Goal: Information Seeking & Learning: Learn about a topic

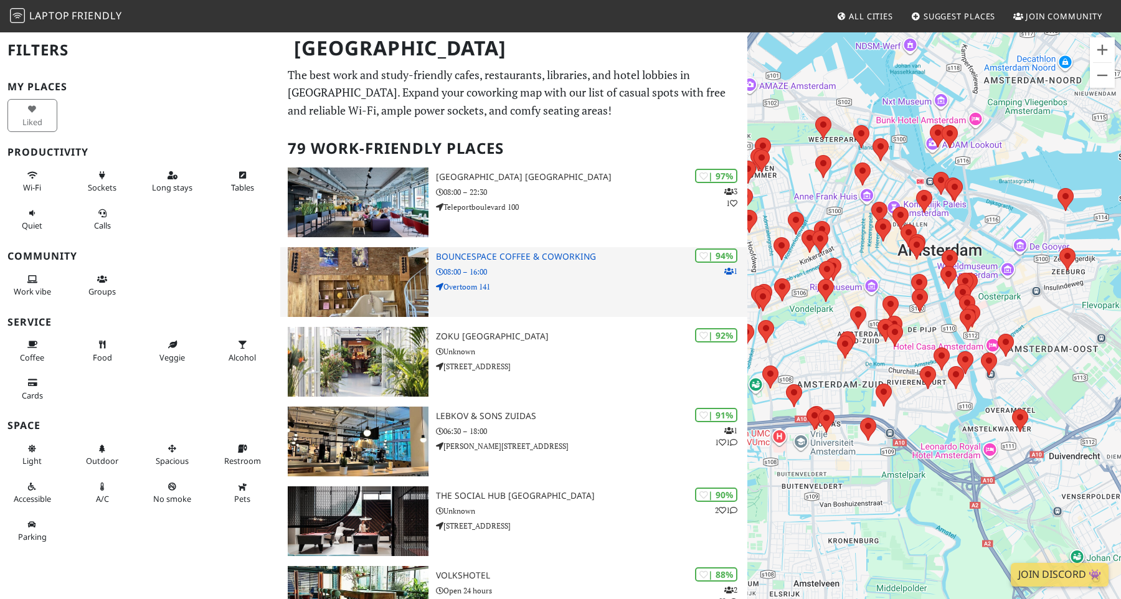
click at [574, 258] on h3 "BounceSpace Coffee & Coworking" at bounding box center [591, 257] width 311 height 11
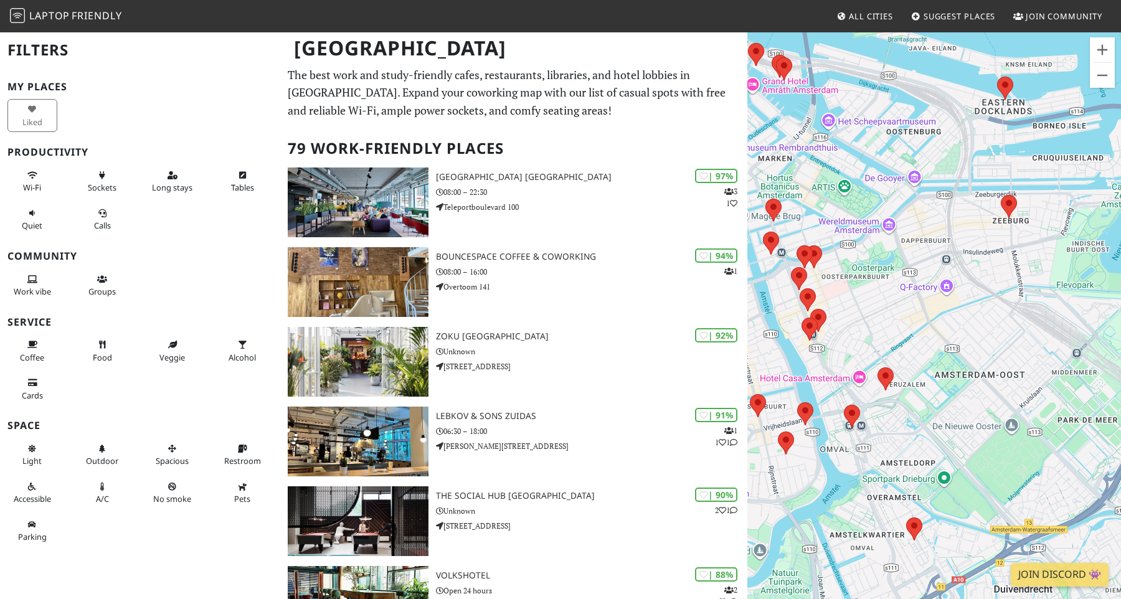
drag, startPoint x: 857, startPoint y: 320, endPoint x: 962, endPoint y: 320, distance: 104.7
click at [962, 320] on div "To navigate, press the arrow keys." at bounding box center [935, 330] width 374 height 599
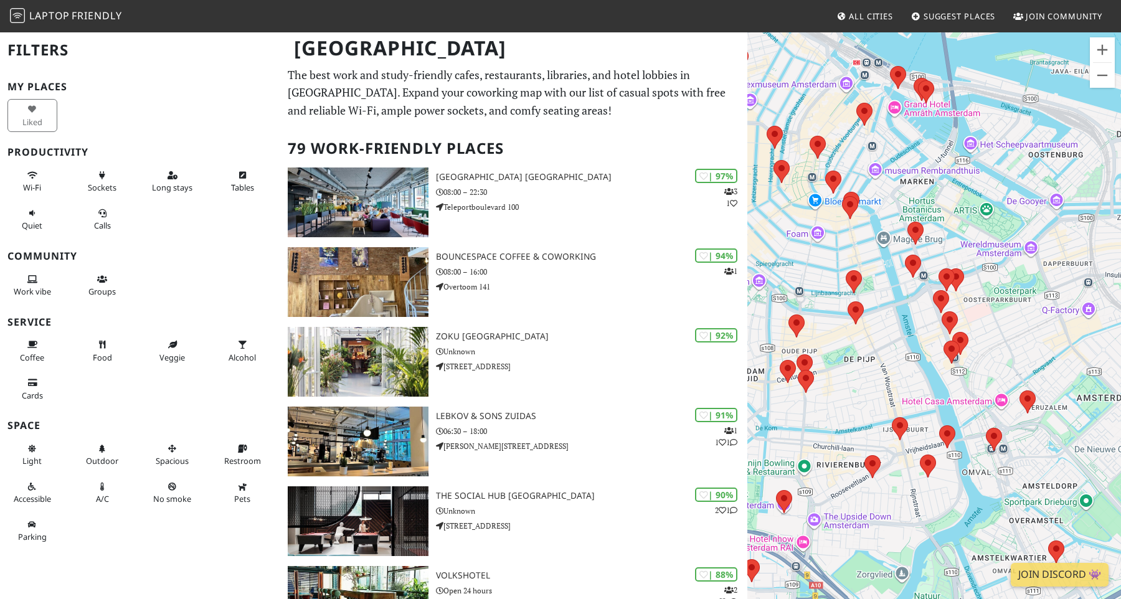
drag, startPoint x: 1010, startPoint y: 332, endPoint x: 1061, endPoint y: 362, distance: 58.7
click at [1062, 363] on div "To navigate, press the arrow keys." at bounding box center [935, 330] width 374 height 599
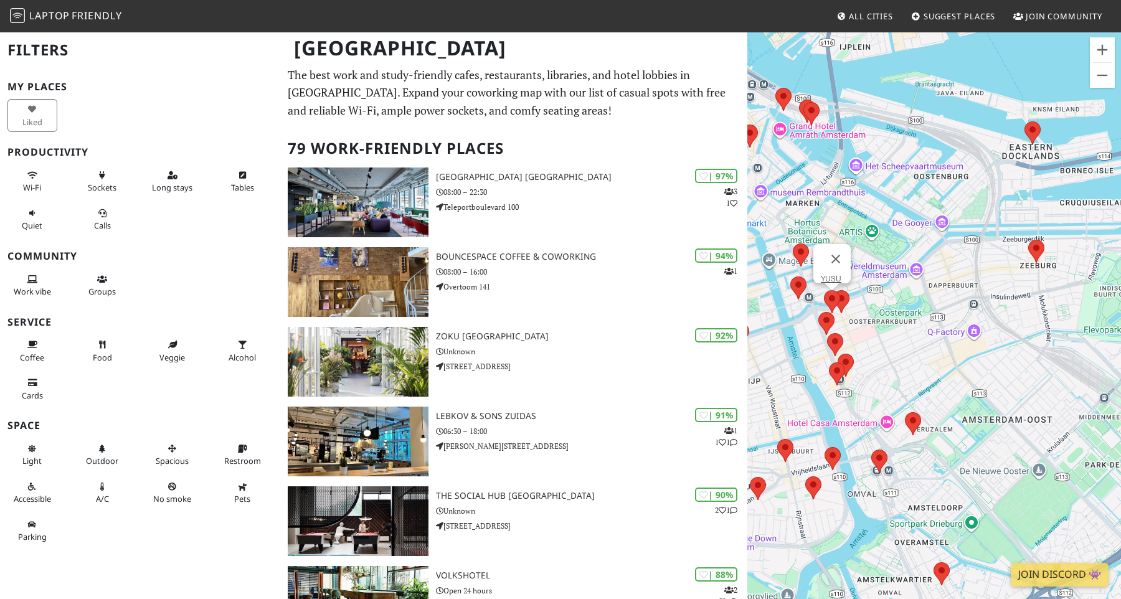
drag, startPoint x: 1078, startPoint y: 313, endPoint x: 831, endPoint y: 297, distance: 247.2
click at [831, 313] on div "To navigate, press the arrow keys." at bounding box center [893, 313] width 374 height 0
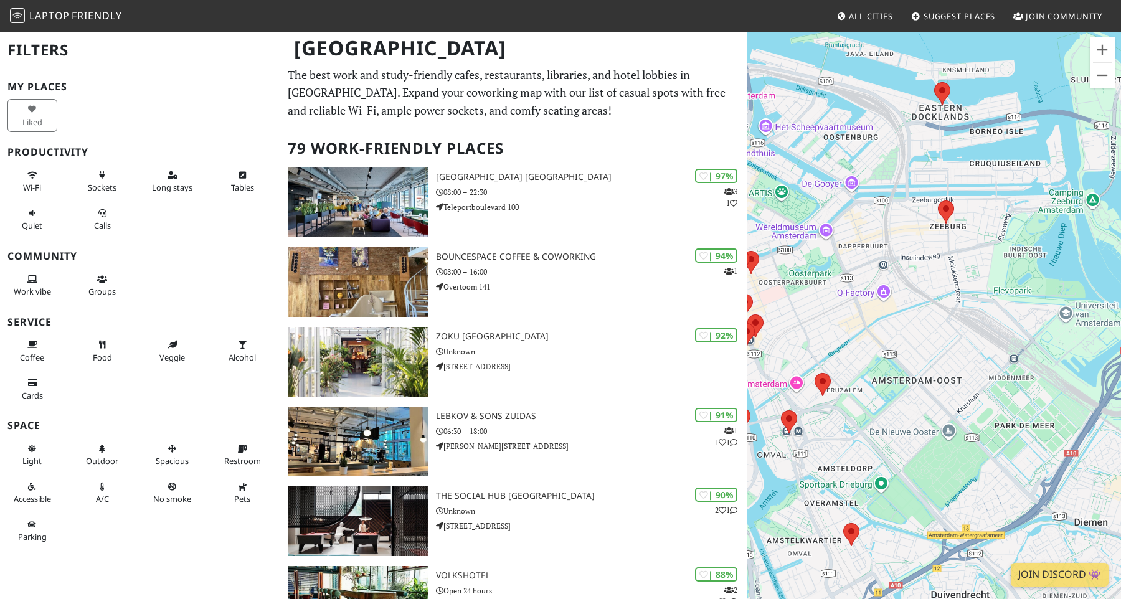
drag, startPoint x: 938, startPoint y: 361, endPoint x: 845, endPoint y: 321, distance: 100.2
click at [845, 321] on div "To navigate, press the arrow keys." at bounding box center [935, 330] width 374 height 599
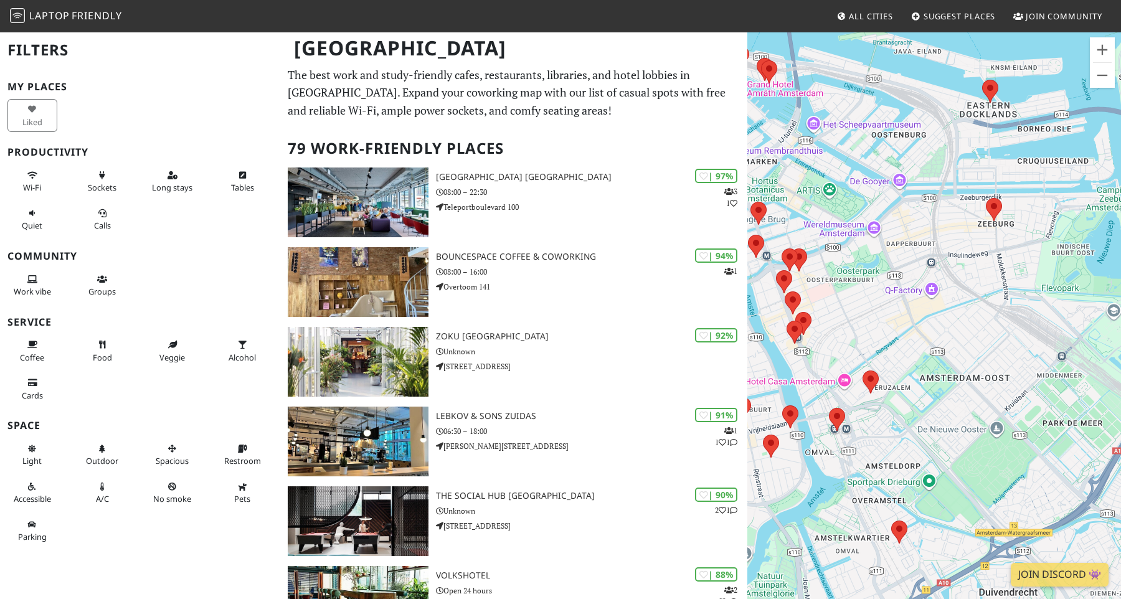
drag, startPoint x: 866, startPoint y: 285, endPoint x: 967, endPoint y: 277, distance: 101.2
click at [967, 277] on div "To navigate, press the arrow keys." at bounding box center [935, 330] width 374 height 599
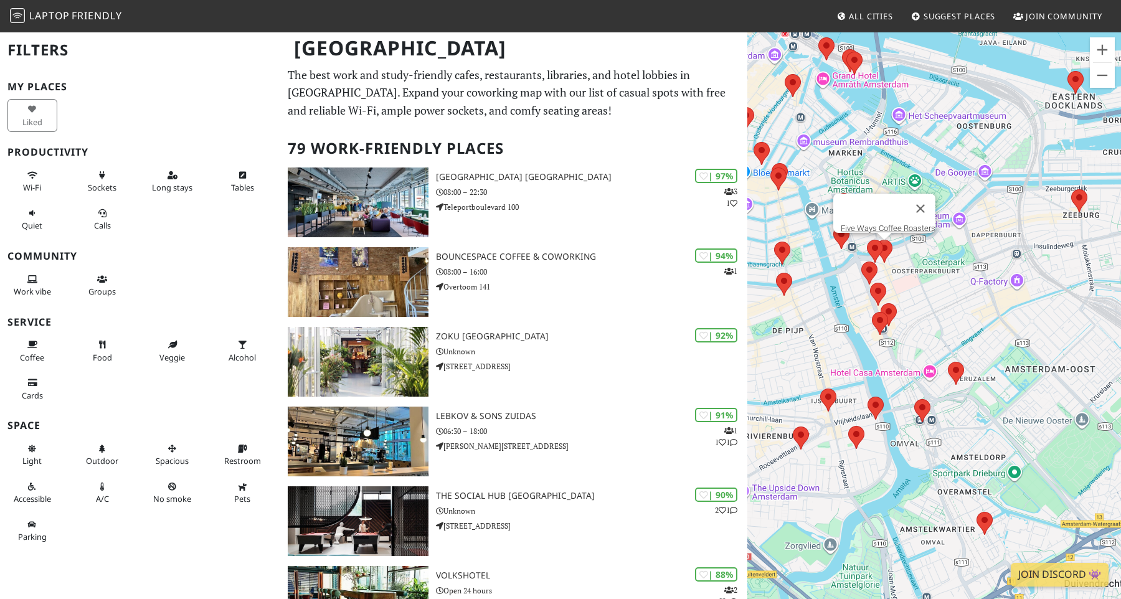
click at [876, 240] on area at bounding box center [876, 240] width 0 height 0
click at [927, 202] on button "Close" at bounding box center [921, 209] width 30 height 30
click at [892, 239] on div "To navigate, press the arrow keys." at bounding box center [935, 330] width 374 height 599
click at [876, 240] on area at bounding box center [876, 240] width 0 height 0
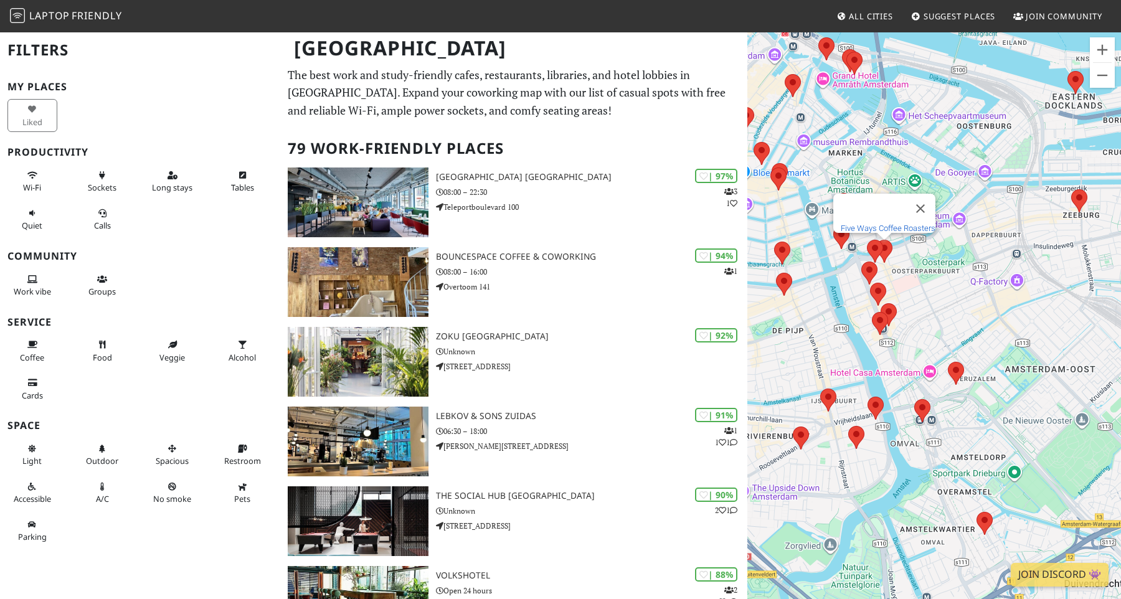
click at [877, 224] on link "Five Ways Coffee Roasters" at bounding box center [888, 228] width 95 height 9
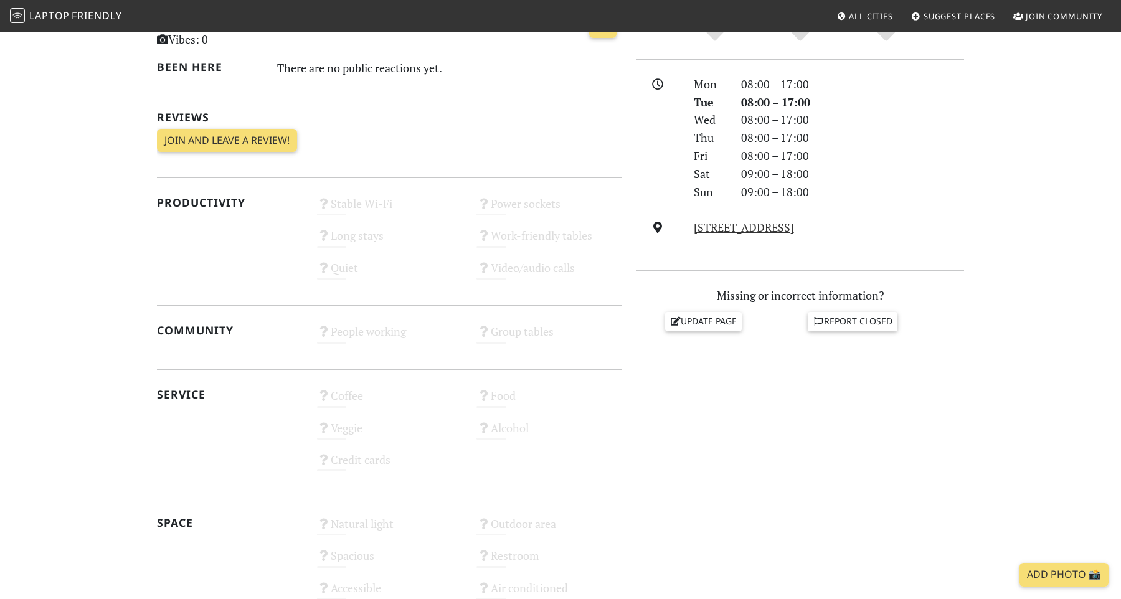
scroll to position [324, 0]
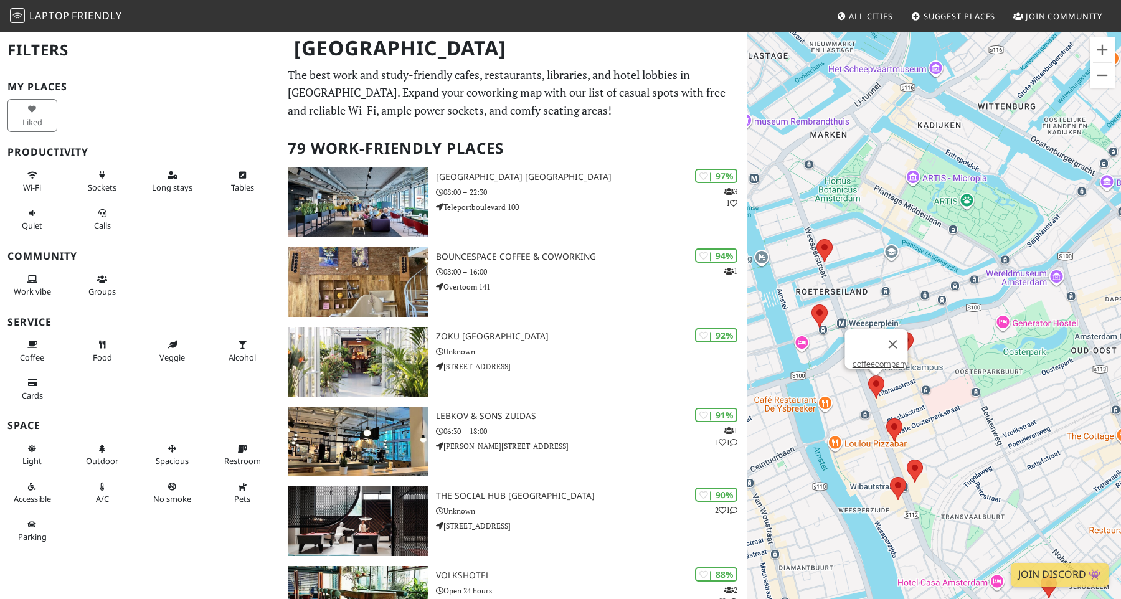
click at [868, 376] on area at bounding box center [868, 376] width 0 height 0
click at [876, 359] on link "coffeecompany" at bounding box center [880, 363] width 55 height 9
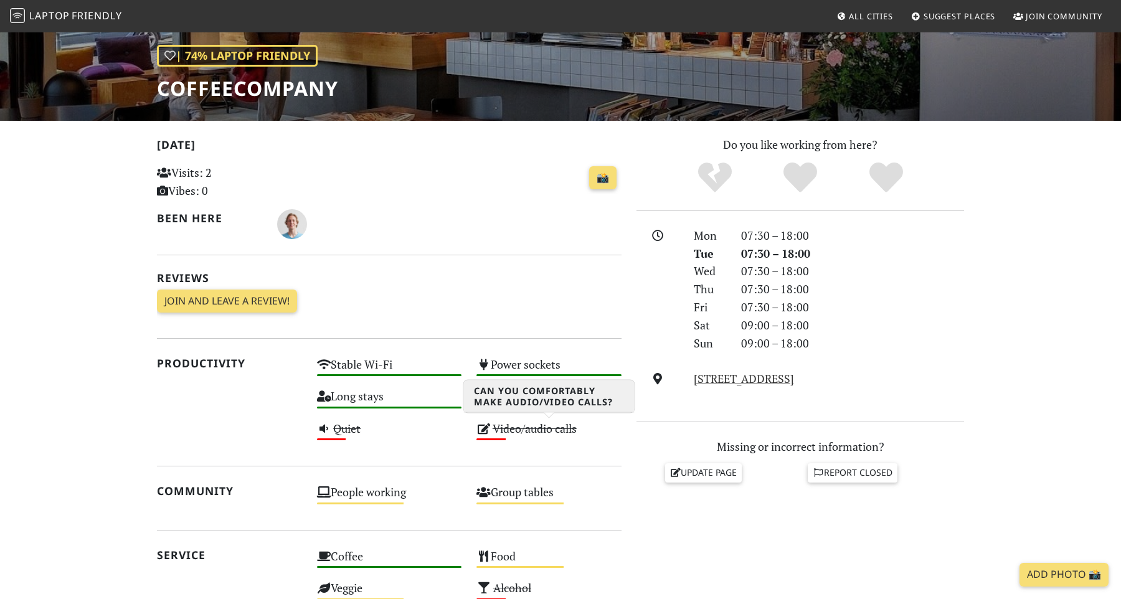
scroll to position [165, 0]
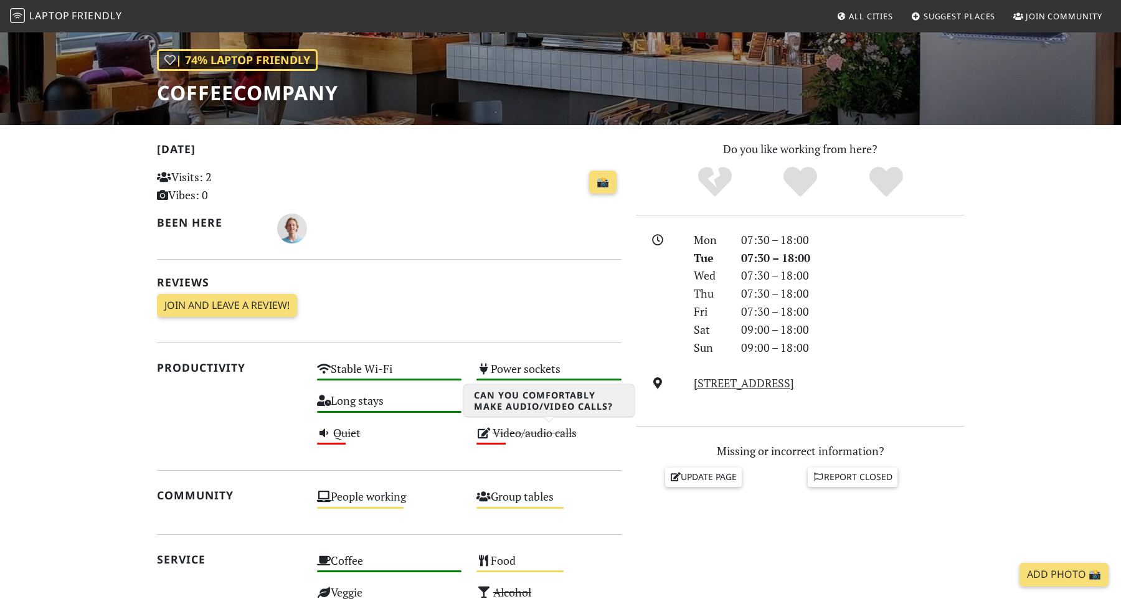
click at [548, 445] on div "Video/audio calls Low" at bounding box center [549, 439] width 160 height 32
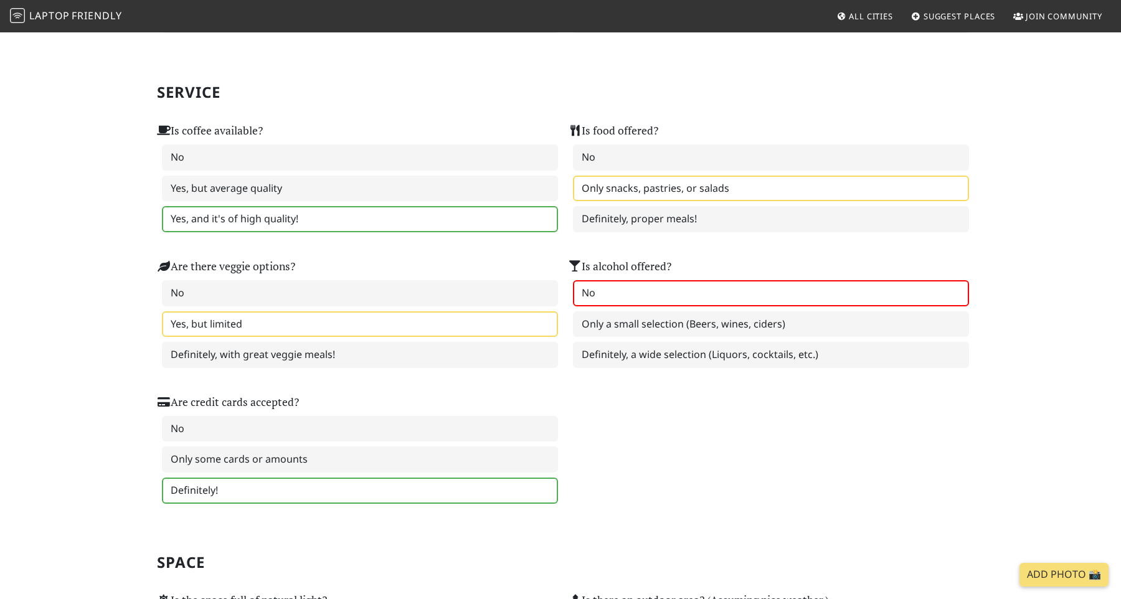
scroll to position [746, 0]
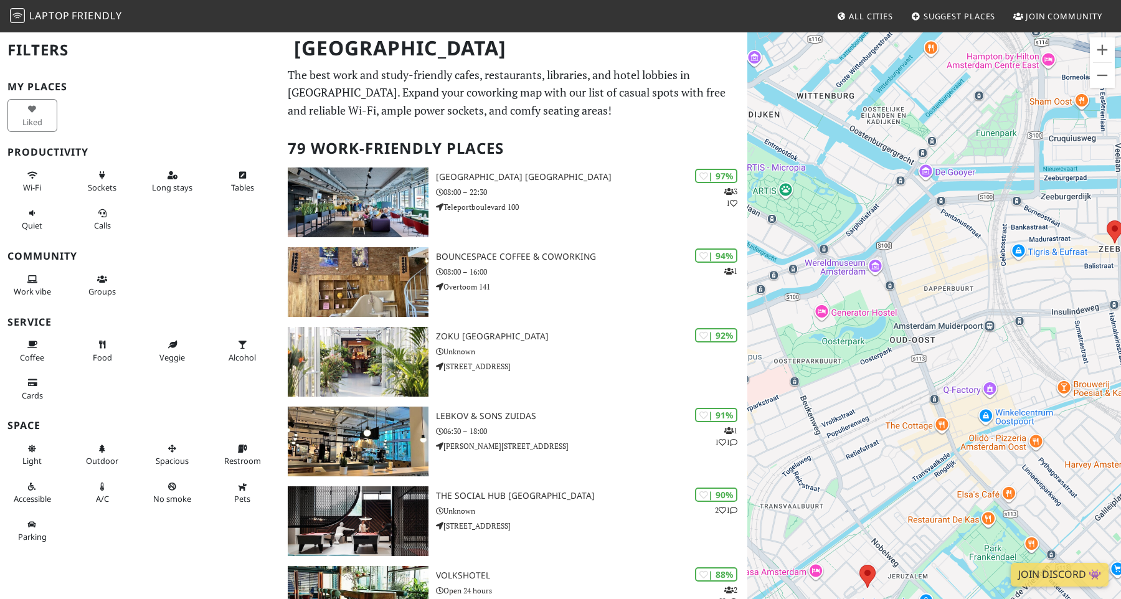
drag, startPoint x: 937, startPoint y: 221, endPoint x: 764, endPoint y: 285, distance: 184.1
click at [764, 285] on div "To navigate, press the arrow keys." at bounding box center [935, 330] width 374 height 599
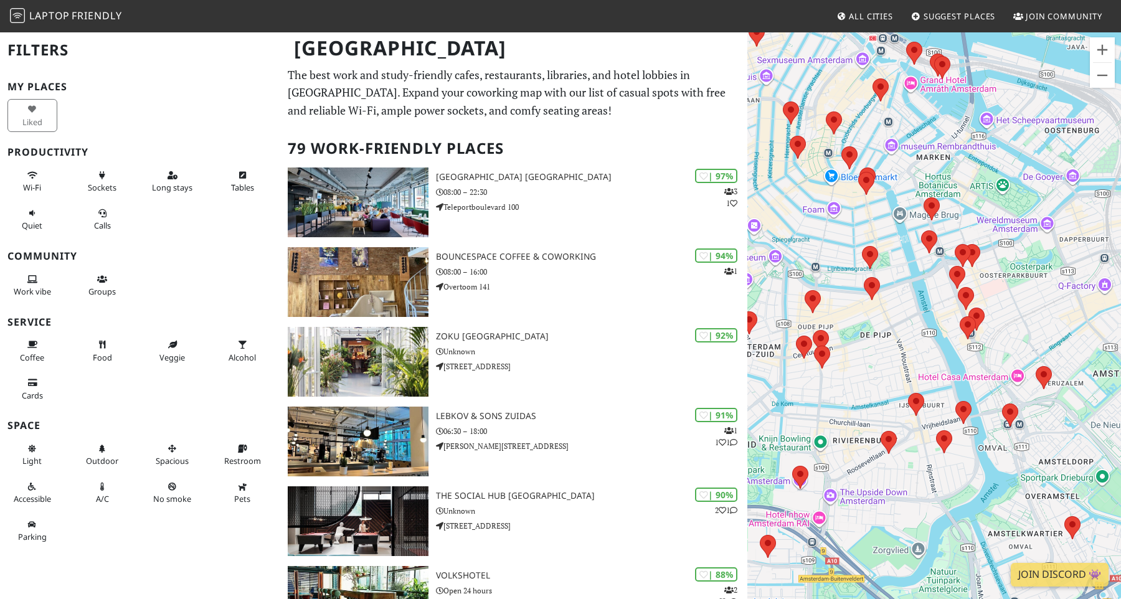
drag, startPoint x: 1112, startPoint y: 235, endPoint x: 996, endPoint y: 235, distance: 115.9
click at [996, 235] on div "To navigate, press the arrow keys." at bounding box center [935, 330] width 374 height 599
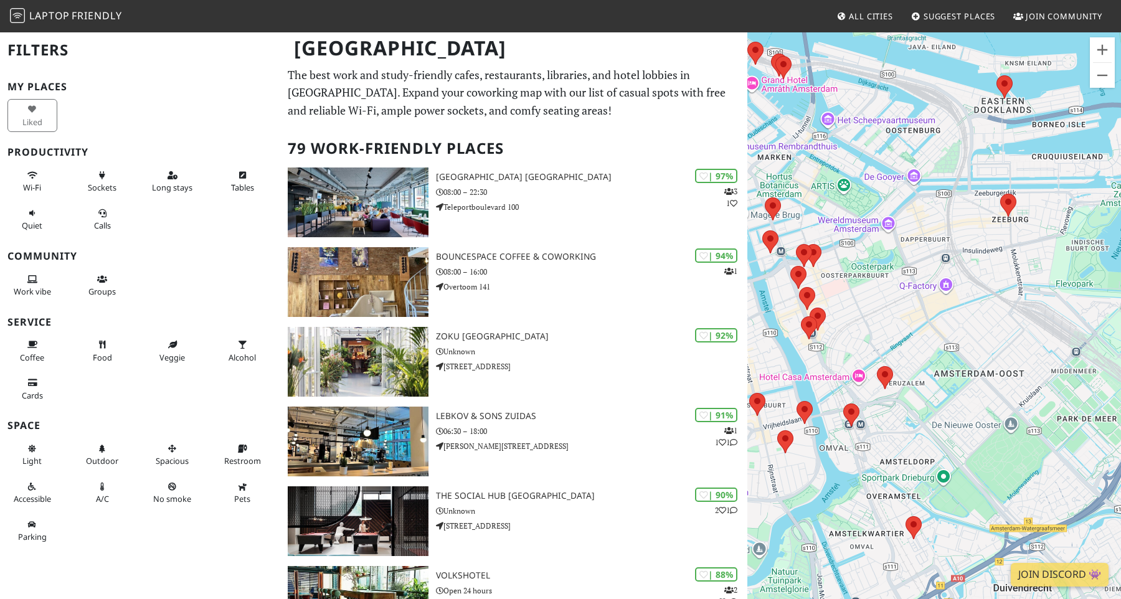
click at [1000, 194] on area at bounding box center [1000, 194] width 0 height 0
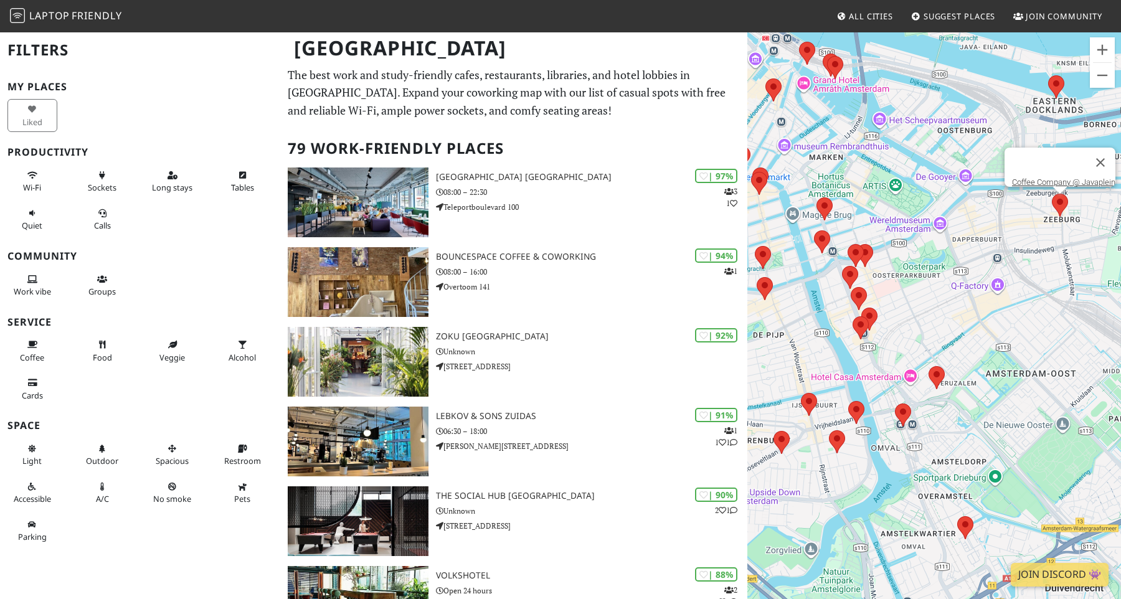
drag, startPoint x: 892, startPoint y: 313, endPoint x: 948, endPoint y: 312, distance: 56.1
click at [948, 312] on div "To navigate, press the arrow keys. Coffee Company @ Javaplein" at bounding box center [935, 330] width 374 height 599
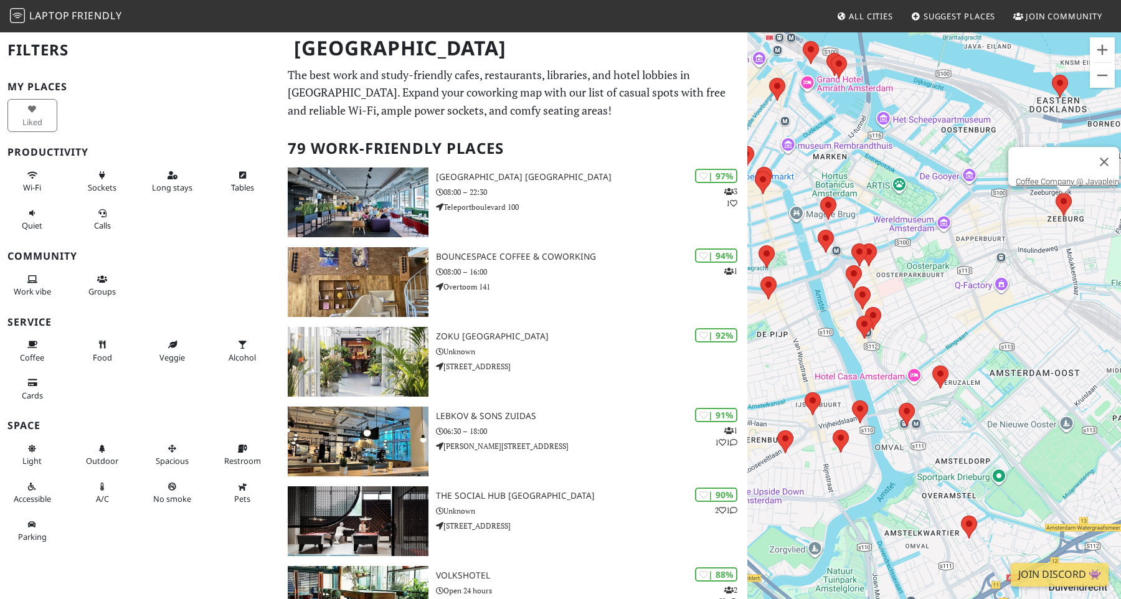
click at [875, 247] on div at bounding box center [869, 255] width 16 height 23
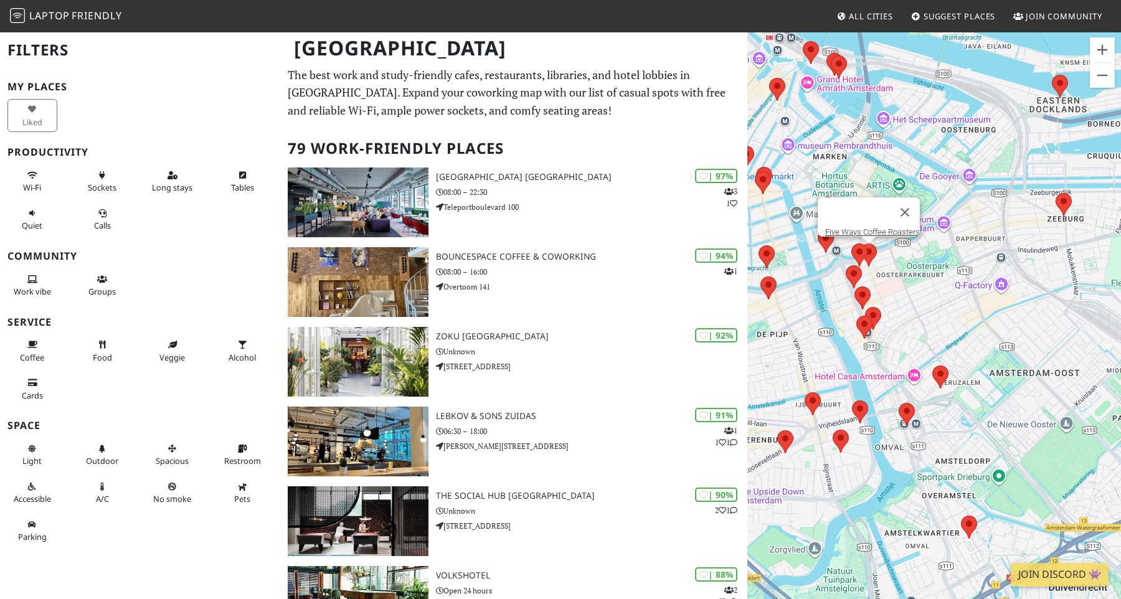
click at [855, 299] on img at bounding box center [863, 298] width 16 height 23
click at [855, 287] on area at bounding box center [855, 287] width 0 height 0
click at [899, 246] on button "Close" at bounding box center [895, 255] width 30 height 30
click at [855, 287] on area at bounding box center [855, 287] width 0 height 0
click at [876, 270] on link "Stek | Breakfast & Lunch" at bounding box center [866, 274] width 85 height 9
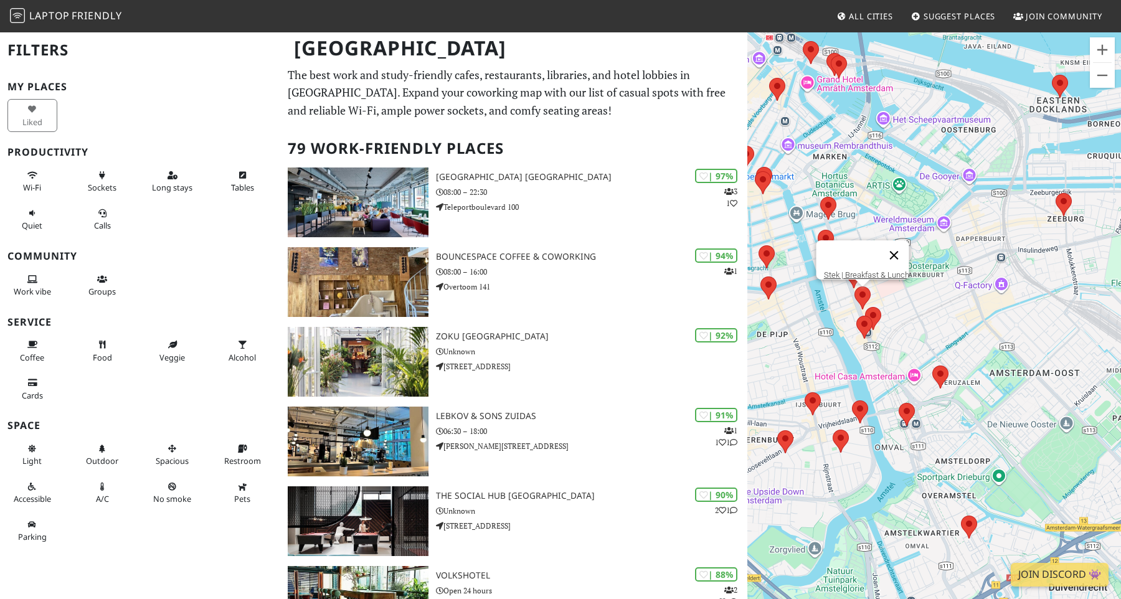
click at [898, 249] on button "Close" at bounding box center [895, 255] width 30 height 30
click at [852, 244] on area at bounding box center [852, 244] width 0 height 0
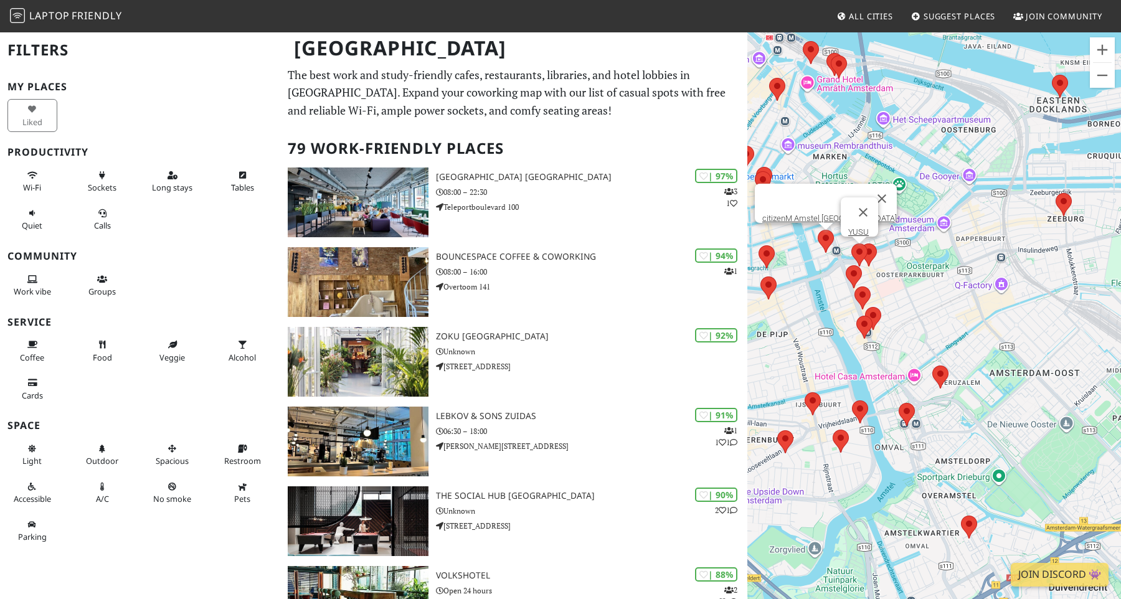
click at [821, 235] on div "To navigate, press the arrow keys. YUSU citizenM Amstel Amsterdam" at bounding box center [935, 330] width 374 height 599
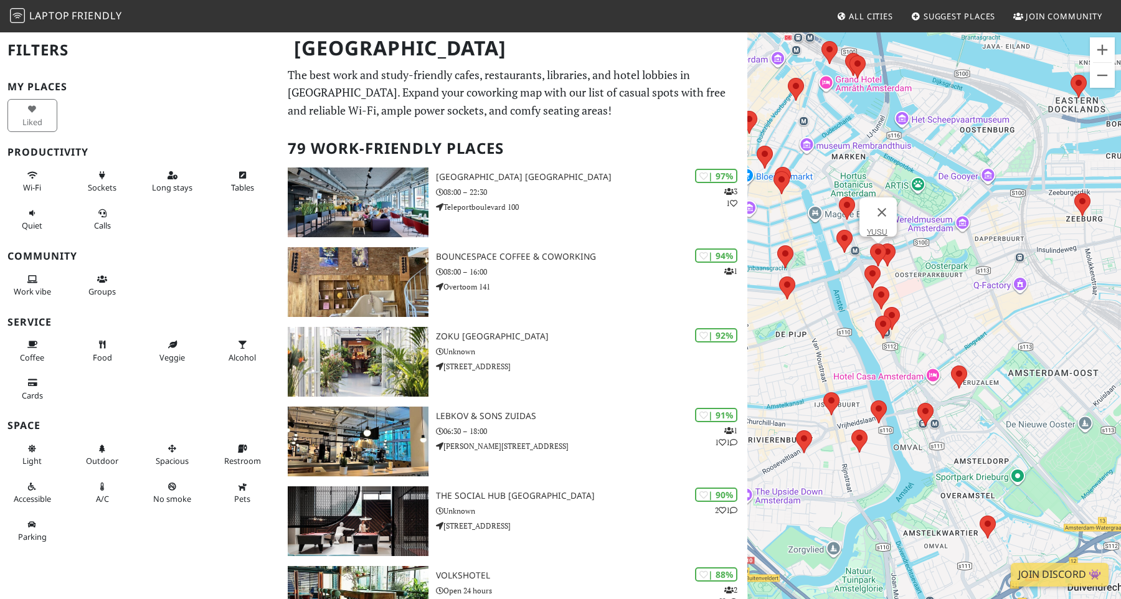
click at [834, 235] on div "To navigate, press the arrow keys. YUSU" at bounding box center [935, 330] width 374 height 599
click at [837, 230] on area at bounding box center [837, 230] width 0 height 0
click at [888, 184] on button "Close" at bounding box center [901, 199] width 30 height 30
click at [839, 197] on area at bounding box center [839, 197] width 0 height 0
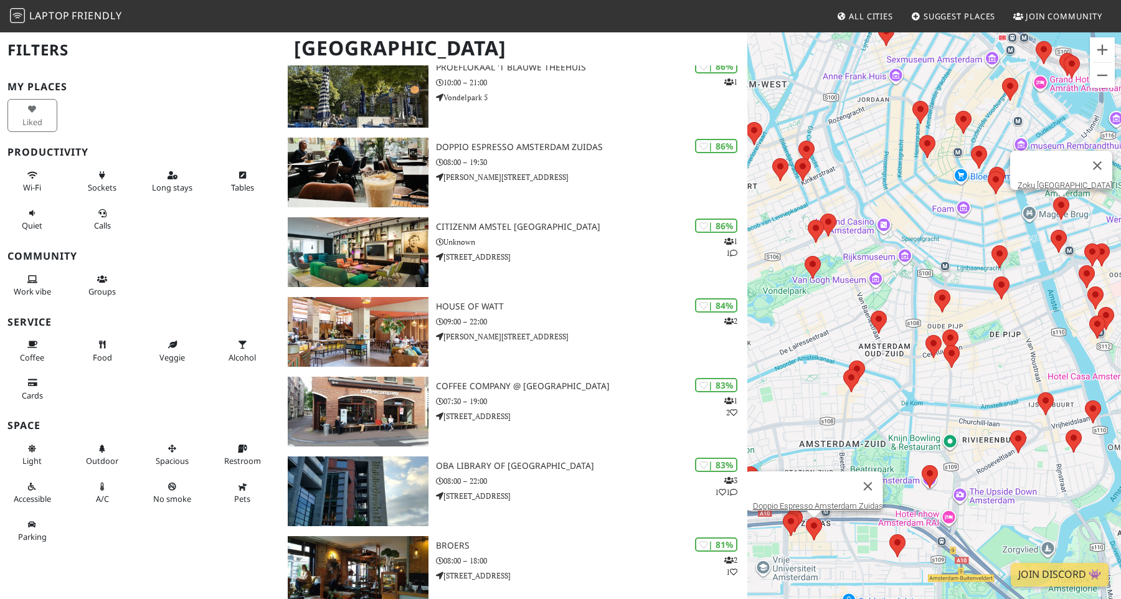
scroll to position [693, 0]
